Goal: Check status

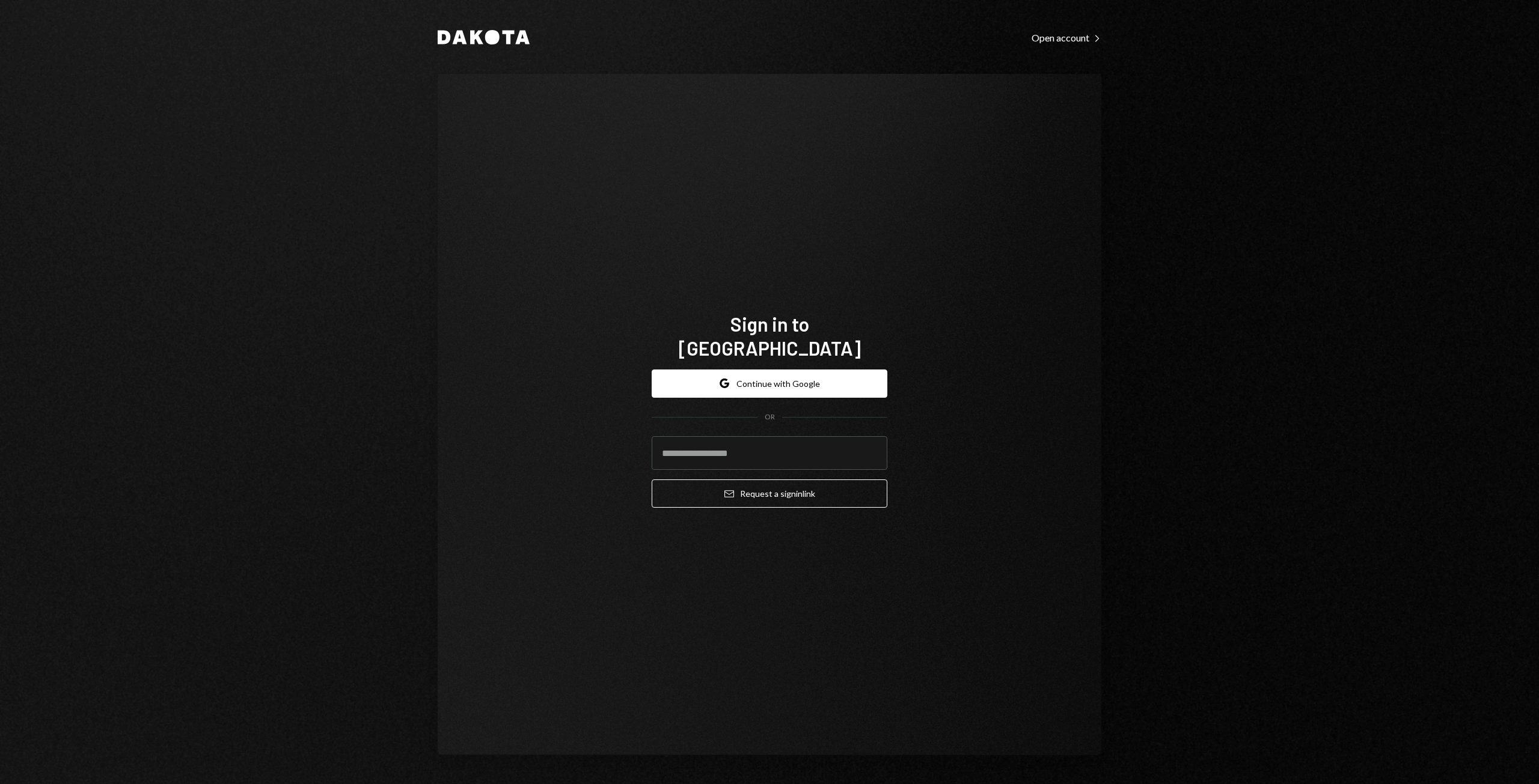
click at [751, 360] on div "Google Continue with Google OR Email Request a sign in link" at bounding box center [769, 439] width 236 height 158
click at [753, 379] on button "Google Continue with Google" at bounding box center [769, 383] width 236 height 28
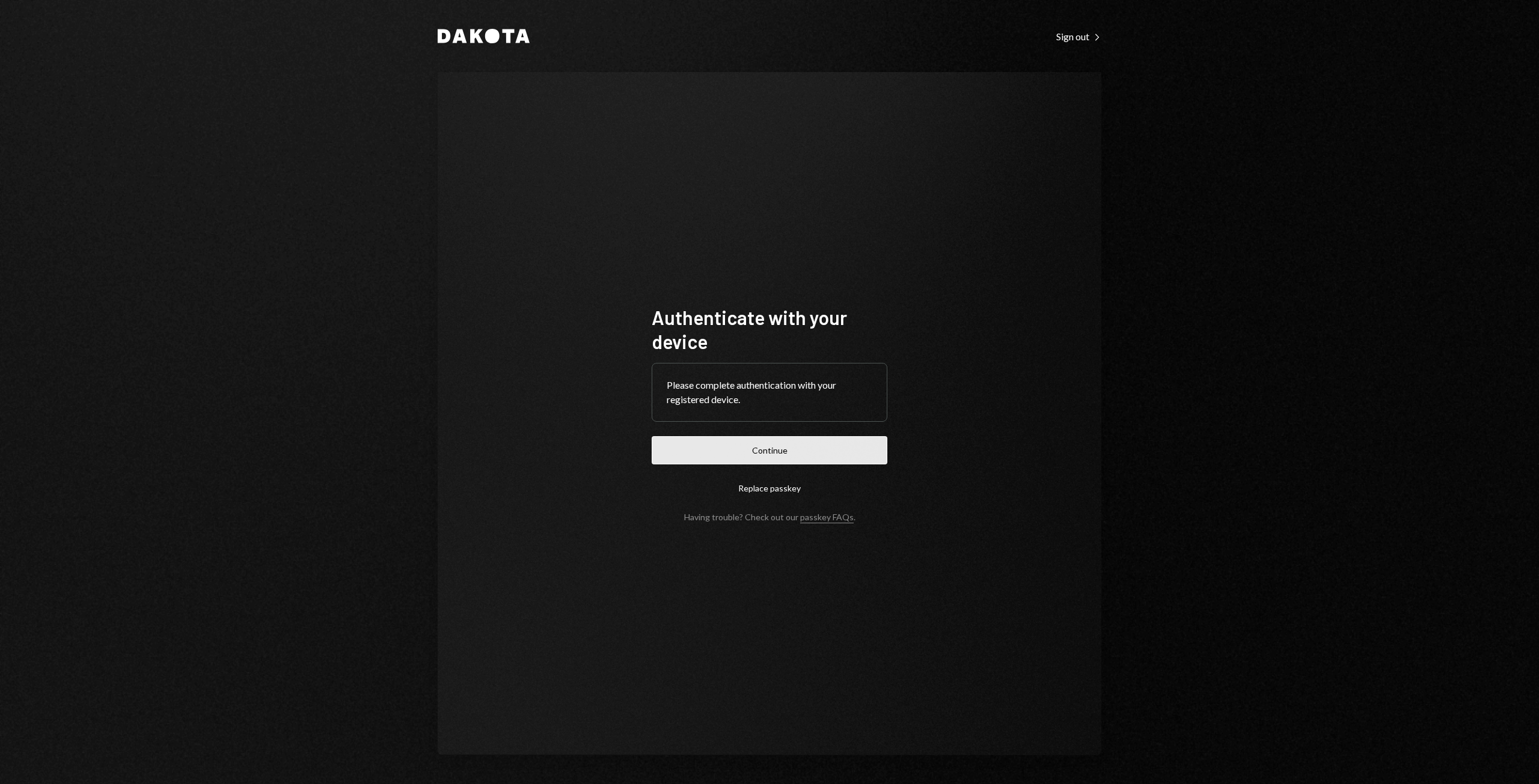
click at [773, 441] on button "Continue" at bounding box center [769, 450] width 236 height 28
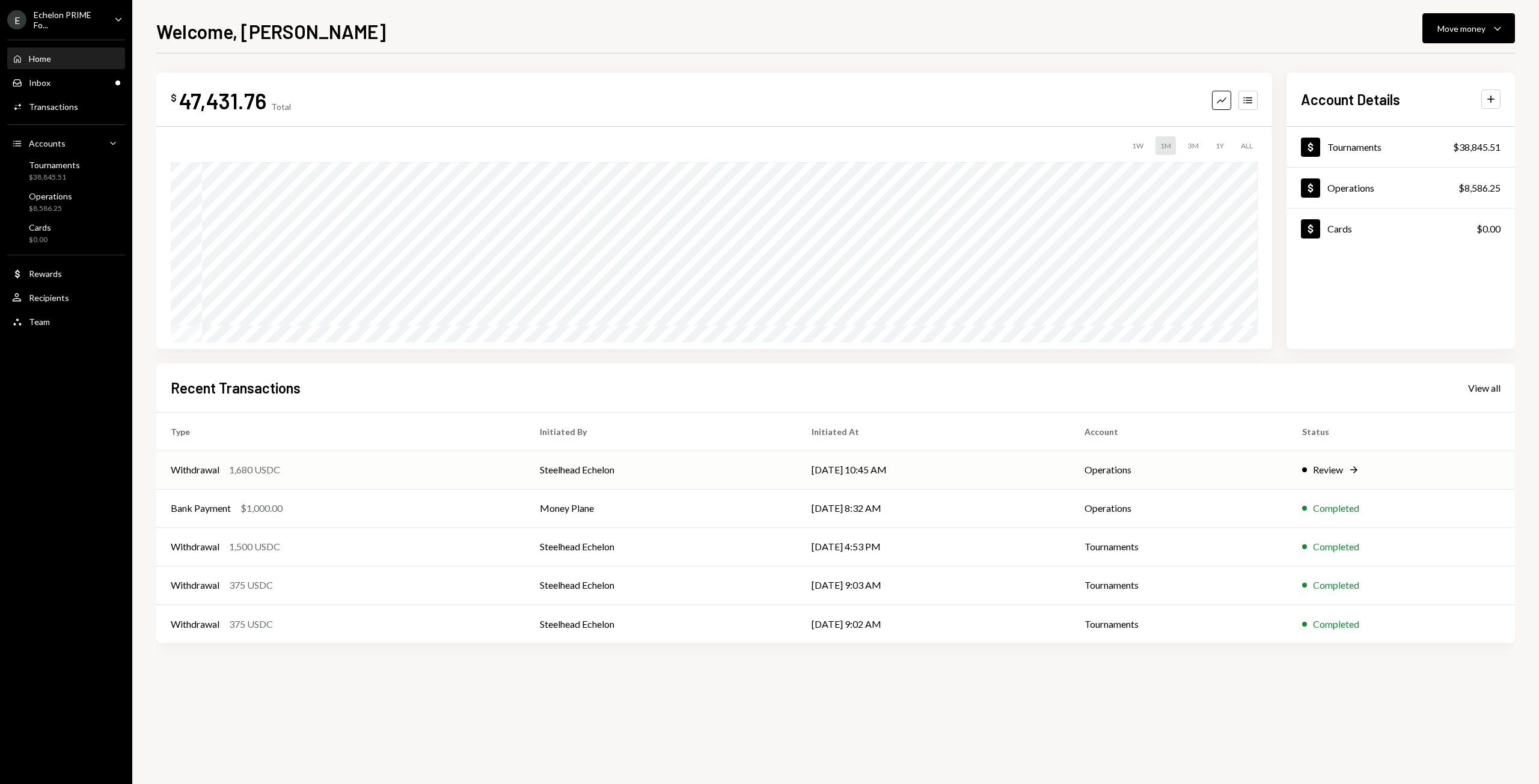
click at [604, 469] on td "Steelhead Echelon" at bounding box center [661, 470] width 271 height 39
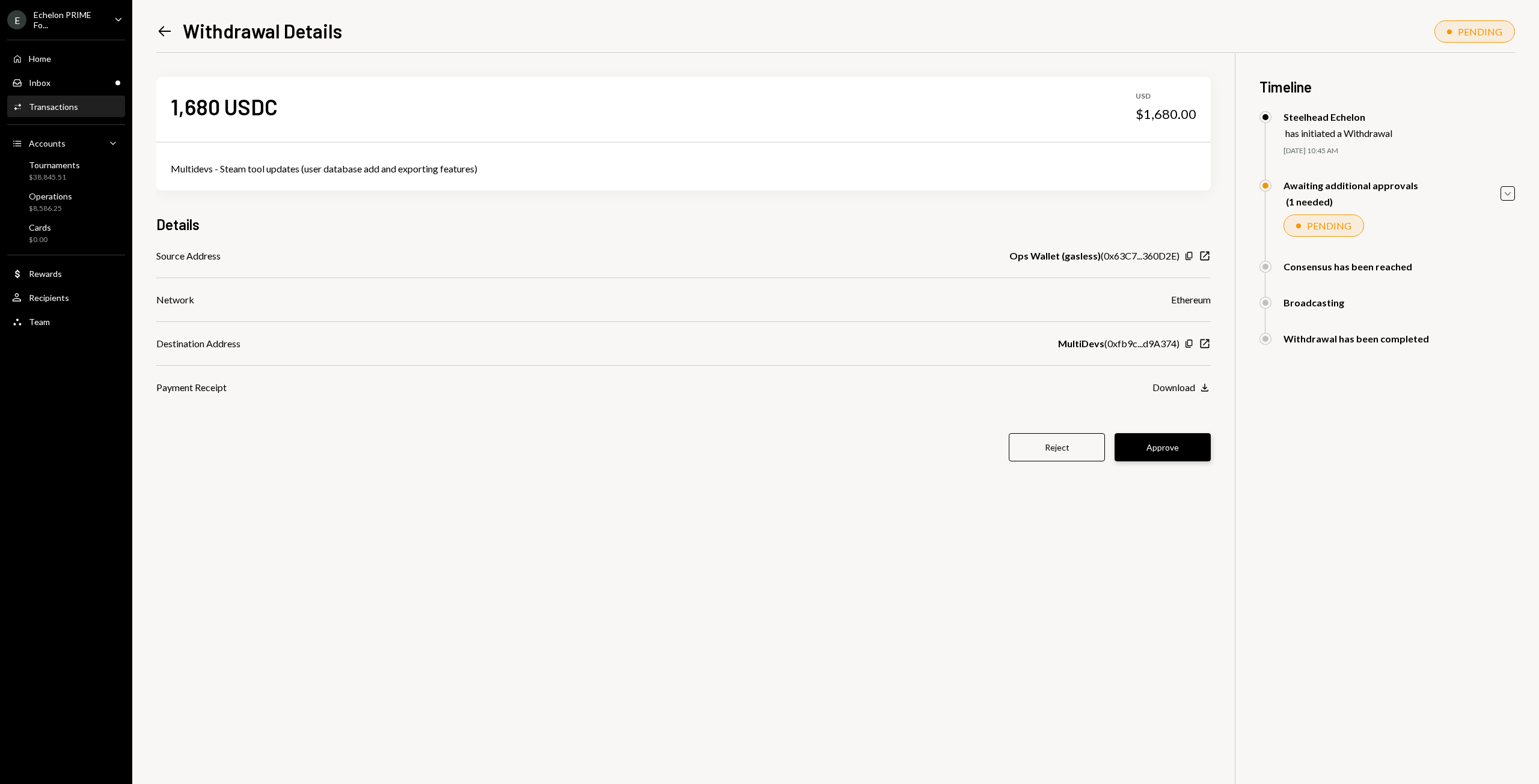
click at [1158, 457] on button "Approve" at bounding box center [1162, 447] width 96 height 28
